Goal: Understand process/instructions: Learn how to perform a task or action

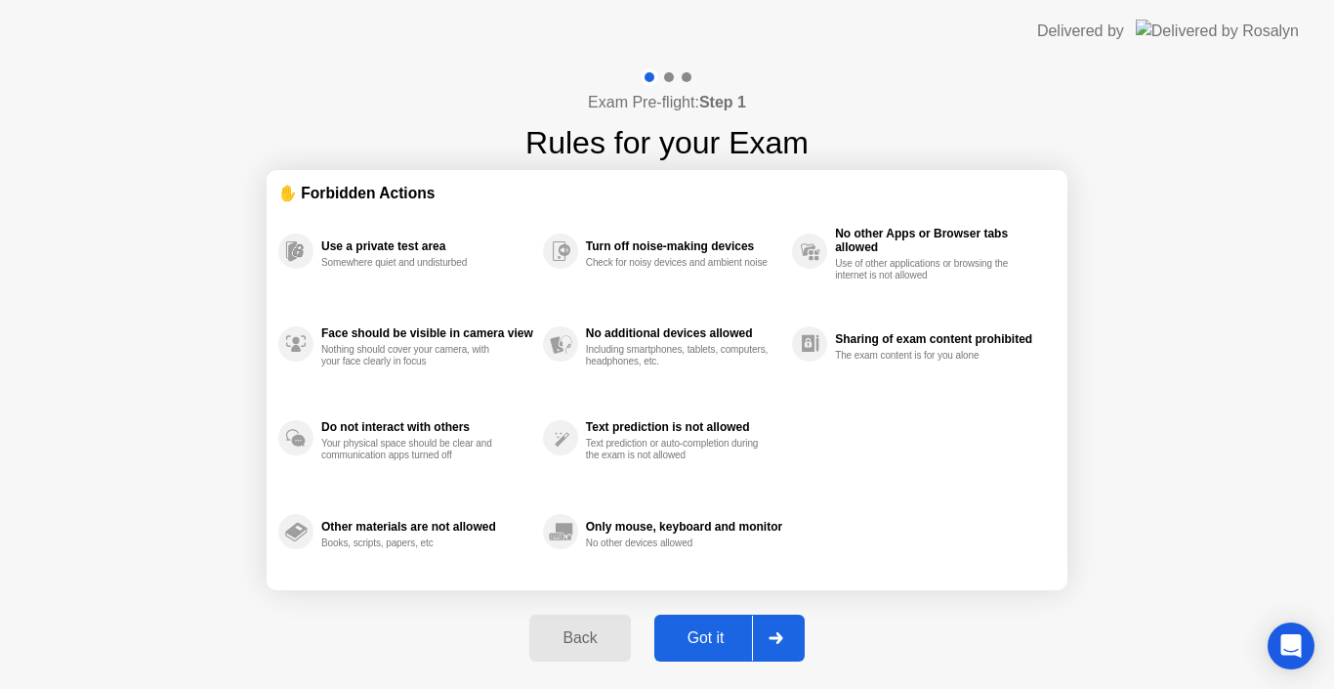
click at [705, 620] on button "Got it" at bounding box center [730, 637] width 150 height 47
select select "Available cameras"
select select "Available speakers"
select select "Available microphones"
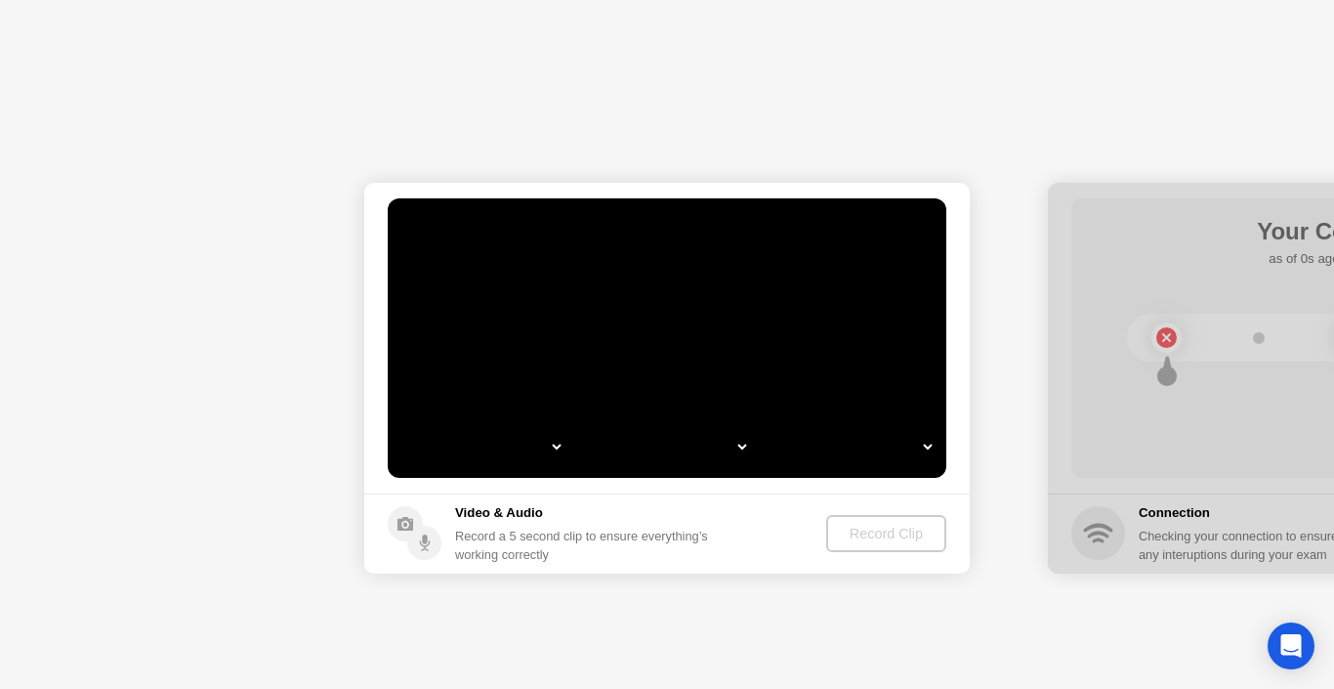
select select "*"
select select "**********"
select select "*******"
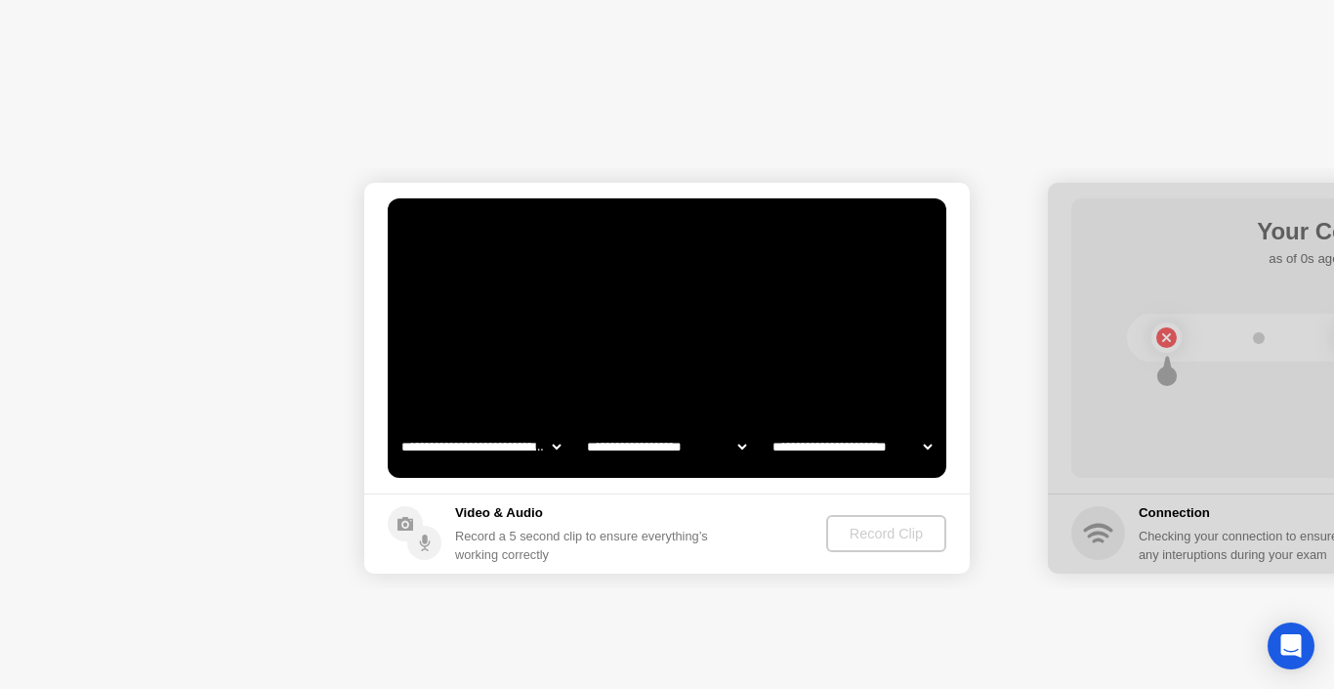
select select "*******"
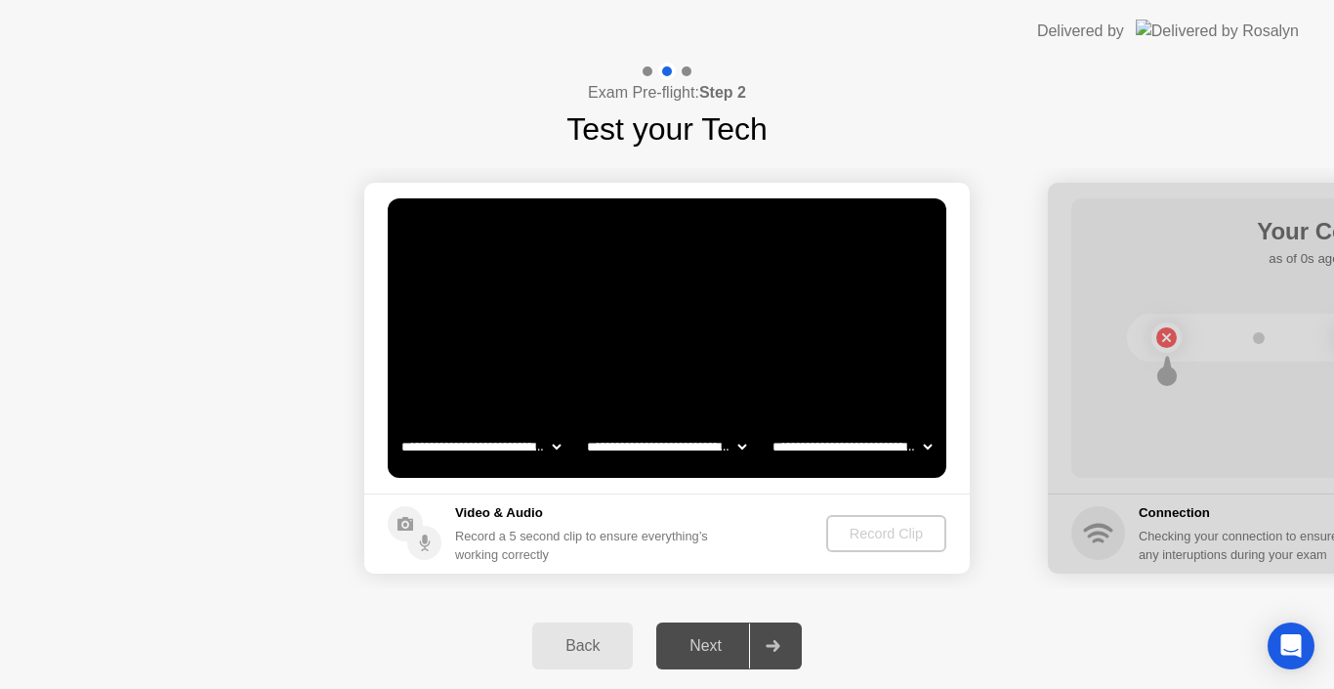
click at [515, 511] on h5 "Video & Audio" at bounding box center [585, 513] width 261 height 20
click at [698, 646] on div "Next" at bounding box center [705, 646] width 87 height 18
click at [680, 652] on div "Next" at bounding box center [705, 646] width 87 height 18
click at [701, 637] on div "Next" at bounding box center [705, 646] width 87 height 18
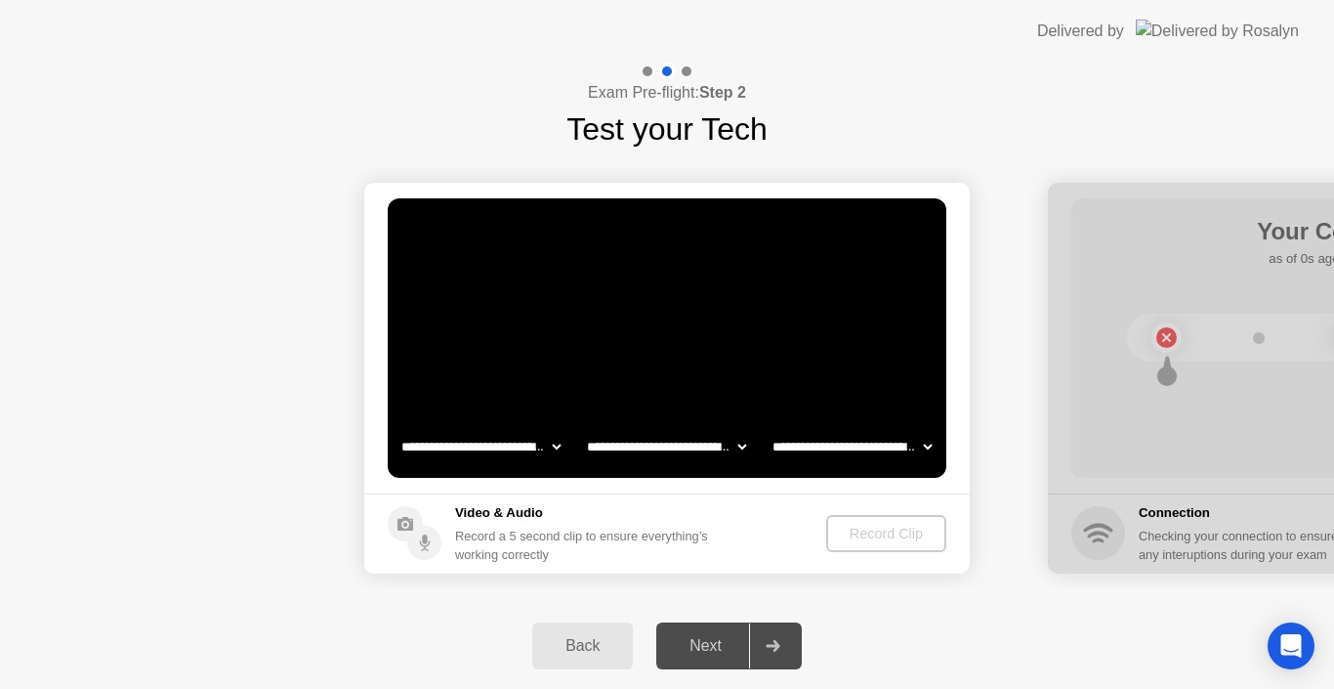
click at [777, 650] on icon at bounding box center [773, 646] width 14 height 12
click at [955, 626] on div "Back Next" at bounding box center [667, 646] width 1334 height 86
click at [1305, 653] on div "Open Intercom Messenger" at bounding box center [1292, 646] width 52 height 52
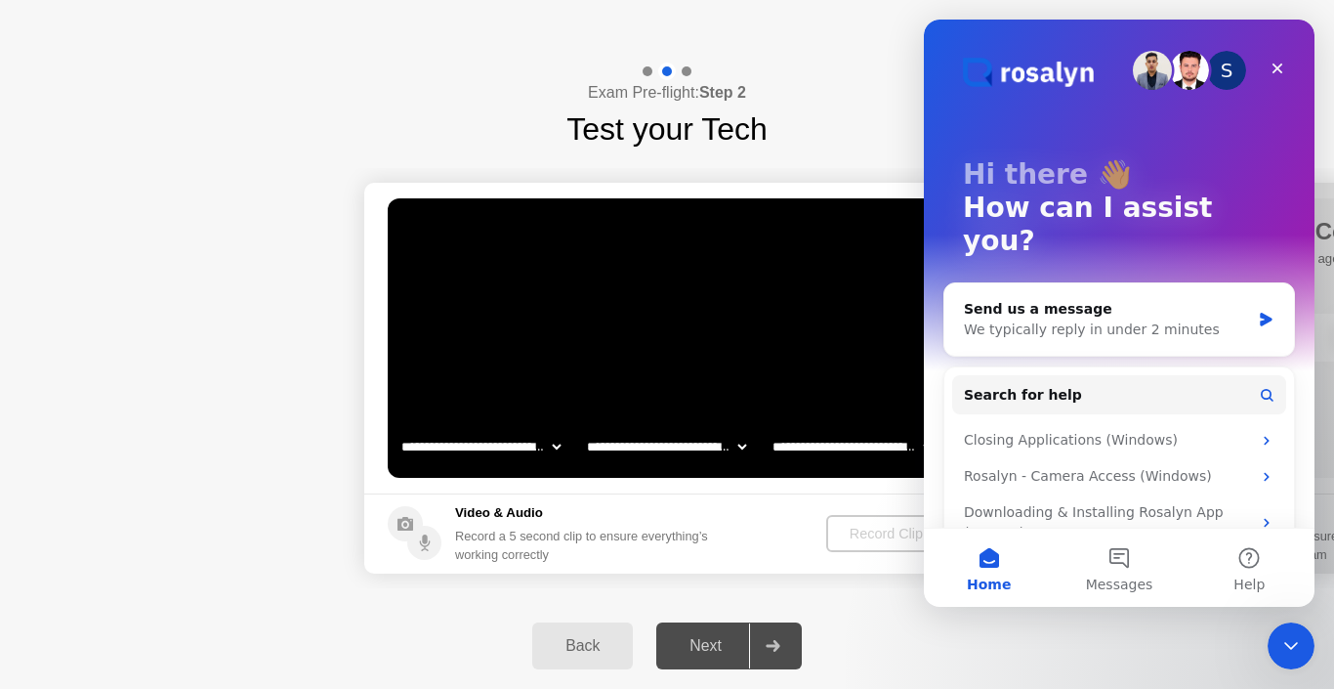
click at [890, 631] on div "Back Next" at bounding box center [667, 646] width 1334 height 86
click at [1280, 647] on icon "Close Intercom Messenger" at bounding box center [1288, 642] width 23 height 23
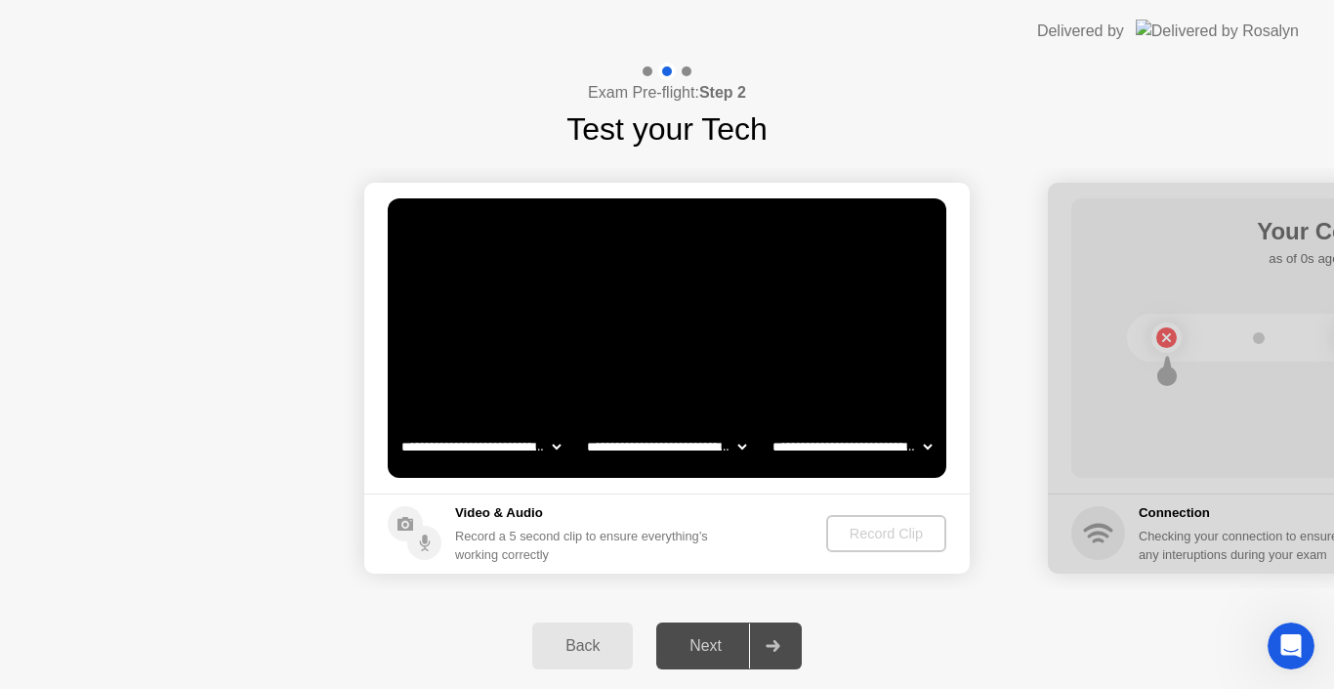
click at [665, 644] on div "Next" at bounding box center [705, 646] width 87 height 18
click at [867, 534] on div "Record Clip" at bounding box center [886, 534] width 105 height 16
click at [747, 651] on div "Next" at bounding box center [705, 646] width 87 height 18
click at [721, 647] on div "Next" at bounding box center [705, 646] width 87 height 18
